Goal: Use online tool/utility: Use online tool/utility

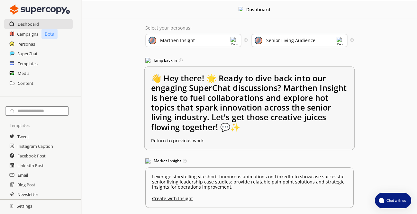
click at [177, 141] on u "Return to previous work" at bounding box center [177, 140] width 52 height 6
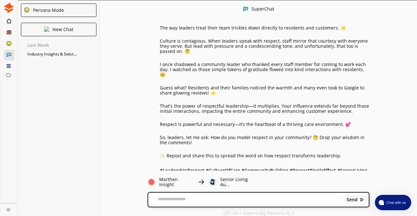
scroll to position [4960, 0]
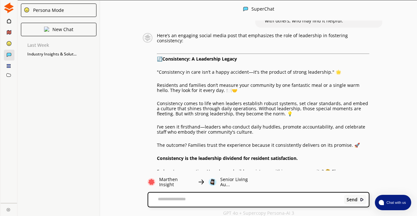
click at [224, 199] on textarea at bounding box center [245, 200] width 194 height 6
paste textarea "**********"
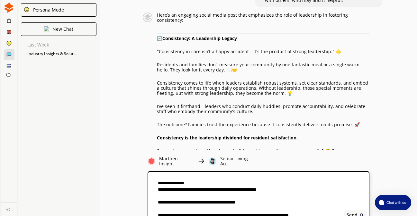
scroll to position [155, 0]
type textarea "**********"
click at [349, 213] on b "Send" at bounding box center [351, 215] width 11 height 5
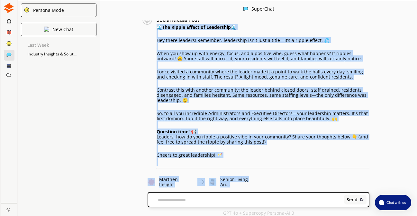
scroll to position [5717, 0]
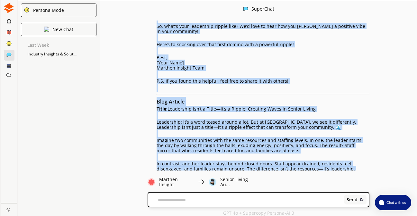
drag, startPoint x: 158, startPoint y: 47, endPoint x: 276, endPoint y: 99, distance: 129.3
click at [276, 180] on p "Why does this matter? Because as leaders in senior living, you're the first dom…" at bounding box center [262, 185] width 213 height 10
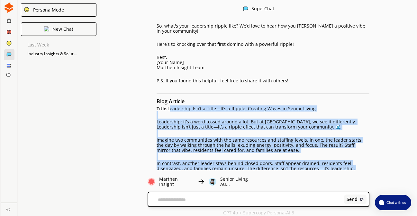
drag, startPoint x: 170, startPoint y: 55, endPoint x: 278, endPoint y: 155, distance: 147.5
copy div "Loremipsum Dol’s a Conse—Ad’e s Doeius: Temporin Utlab et Dolore Magnaa Enimadm…"
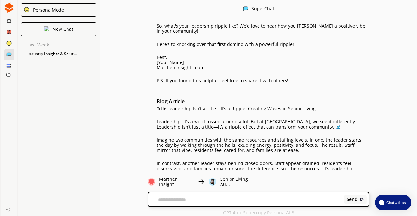
click at [236, 198] on textarea at bounding box center [245, 200] width 194 height 5
type textarea "*"
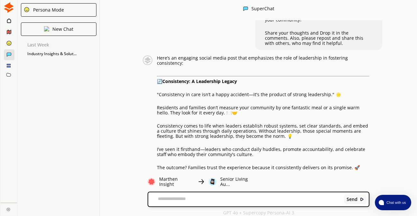
scroll to position [4952, 0]
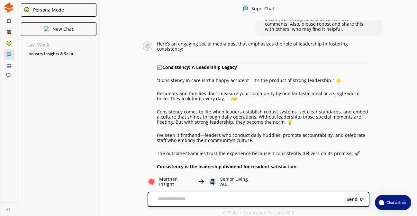
drag, startPoint x: 156, startPoint y: 141, endPoint x: 247, endPoint y: 146, distance: 90.4
click at [247, 146] on div "Here’s an engaging social media post that emphasizes the role of leadership in …" at bounding box center [263, 140] width 212 height 199
copy b "# LeadershipConsistency #CommunityCulture #TrustInAction #SeniorLivingCare #Con…"
